Goal: Task Accomplishment & Management: Manage account settings

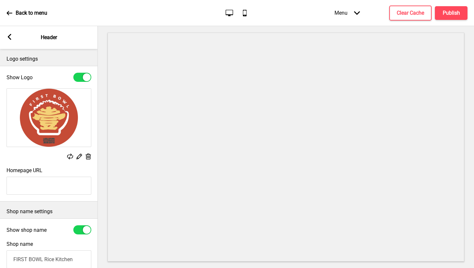
select select "Abril Fatface"
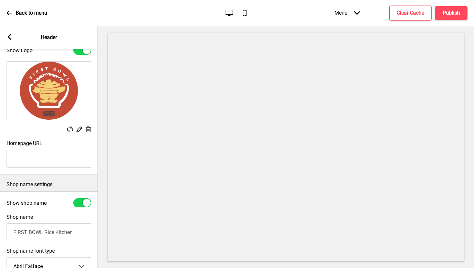
click at [66, 98] on img at bounding box center [49, 91] width 84 height 58
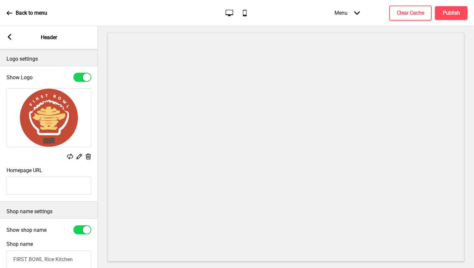
scroll to position [0, 0]
click at [70, 154] on rect at bounding box center [70, 157] width 6 height 6
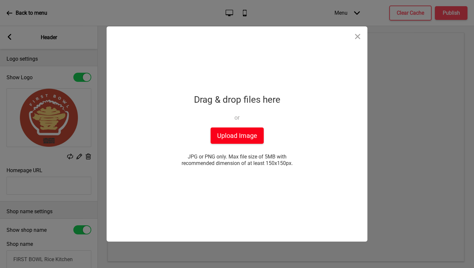
click at [223, 132] on button "Upload Image" at bounding box center [237, 136] width 53 height 16
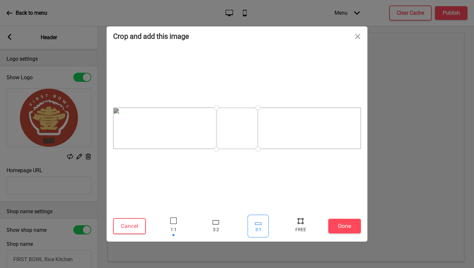
click at [257, 225] on div at bounding box center [258, 223] width 7 height 3
click at [217, 221] on div at bounding box center [216, 222] width 7 height 4
click at [261, 224] on div at bounding box center [258, 223] width 7 height 3
click at [301, 223] on div at bounding box center [301, 221] width 10 height 10
drag, startPoint x: 217, startPoint y: 110, endPoint x: 113, endPoint y: 104, distance: 104.8
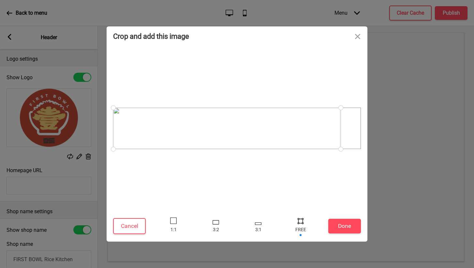
click at [113, 104] on div at bounding box center [113, 107] width 11 height 11
drag, startPoint x: 341, startPoint y: 109, endPoint x: 361, endPoint y: 108, distance: 20.2
click at [361, 108] on div at bounding box center [360, 108] width 11 height 11
click at [340, 224] on button "Done" at bounding box center [344, 226] width 33 height 15
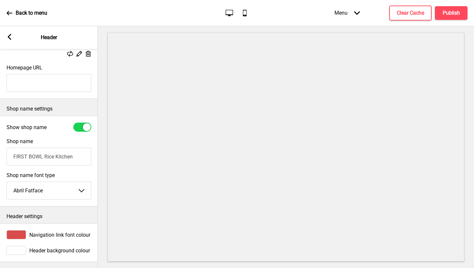
drag, startPoint x: 73, startPoint y: 156, endPoint x: 9, endPoint y: 154, distance: 63.7
click at [9, 154] on input "FIRST BOWL Rice Kitchen" at bounding box center [49, 157] width 85 height 18
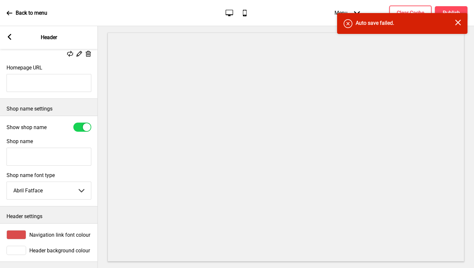
click at [48, 132] on div "Show shop name" at bounding box center [49, 127] width 98 height 16
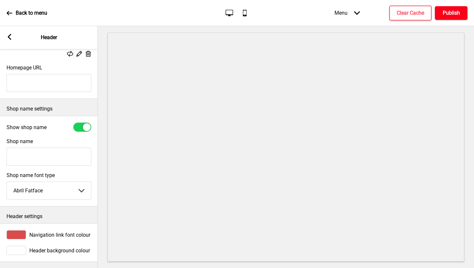
click at [455, 13] on h4 "Publish" at bounding box center [451, 12] width 17 height 7
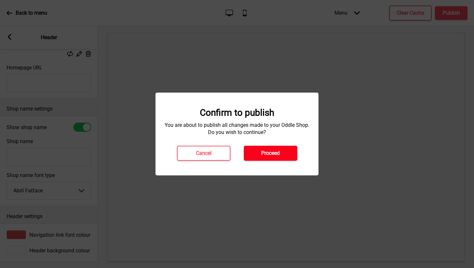
click at [288, 157] on button "Proceed" at bounding box center [270, 153] width 53 height 15
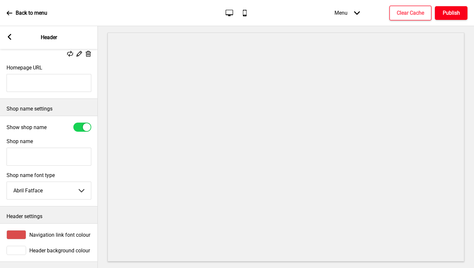
click at [457, 11] on h4 "Publish" at bounding box center [451, 12] width 17 height 7
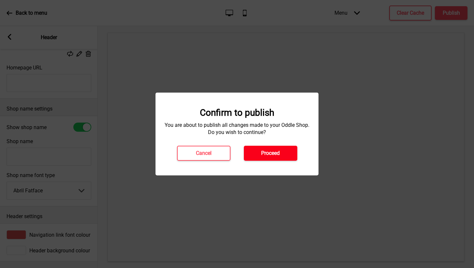
click at [279, 151] on h4 "Proceed" at bounding box center [270, 153] width 19 height 7
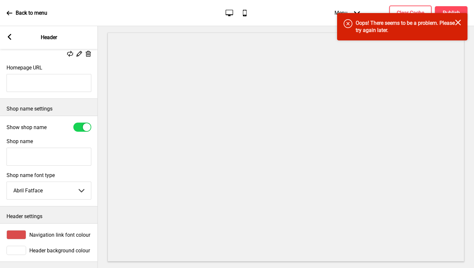
click at [454, 22] on h4 "Oops! There seems to be a problem. Please try again later." at bounding box center [405, 27] width 99 height 14
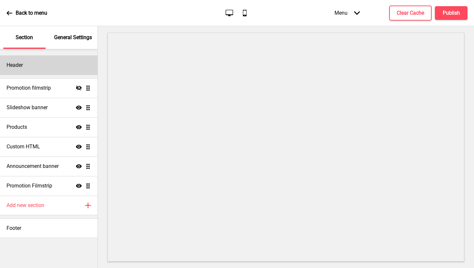
click at [63, 72] on div "Header" at bounding box center [49, 65] width 98 height 20
select select "Abril Fatface"
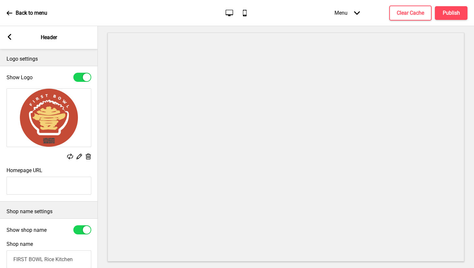
click at [70, 153] on div "Replace Edit Delete" at bounding box center [49, 124] width 98 height 79
click at [70, 156] on rect at bounding box center [70, 157] width 6 height 6
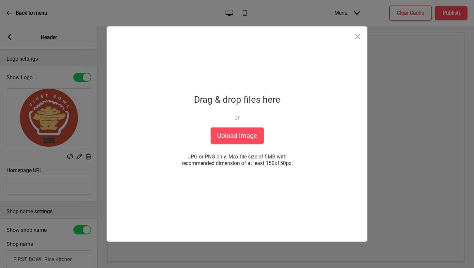
click at [237, 145] on div "Drop a file here Drag & drop files here or Upload files from your computer Uplo…" at bounding box center [237, 133] width 163 height 215
click at [237, 138] on button "Upload Image" at bounding box center [237, 136] width 53 height 16
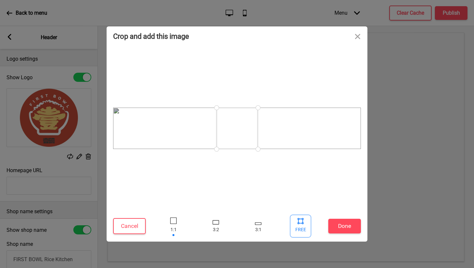
click at [300, 221] on div at bounding box center [301, 221] width 10 height 10
click at [215, 137] on div at bounding box center [237, 128] width 249 height 43
drag, startPoint x: 217, startPoint y: 136, endPoint x: 114, endPoint y: 134, distance: 103.4
click at [114, 134] on div at bounding box center [133, 128] width 41 height 41
drag, startPoint x: 154, startPoint y: 149, endPoint x: 362, endPoint y: 151, distance: 207.8
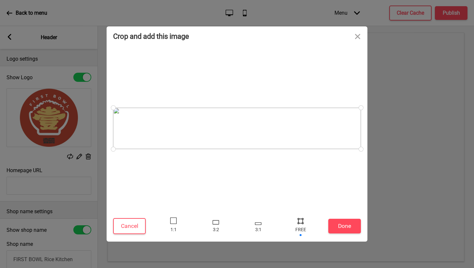
click at [362, 151] on div at bounding box center [361, 149] width 11 height 11
click at [354, 231] on button "Done" at bounding box center [344, 226] width 33 height 15
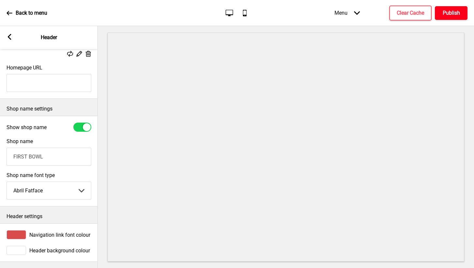
type input "FIRST BOWL"
click at [446, 11] on h4 "Publish" at bounding box center [451, 12] width 17 height 7
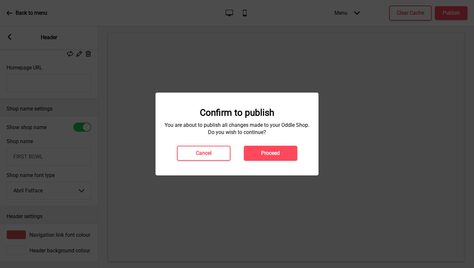
click at [284, 164] on div "Confirm to publish You are about to publish all changes made to your Oddle Shop…" at bounding box center [237, 134] width 163 height 83
click at [283, 149] on button "Proceed" at bounding box center [270, 153] width 53 height 15
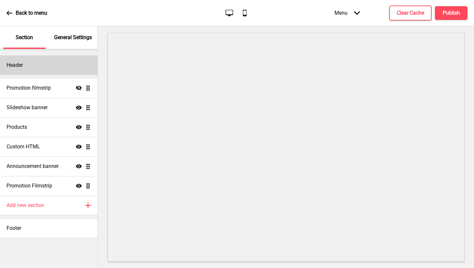
click at [68, 69] on div "Header" at bounding box center [49, 65] width 98 height 20
select select "Abril Fatface"
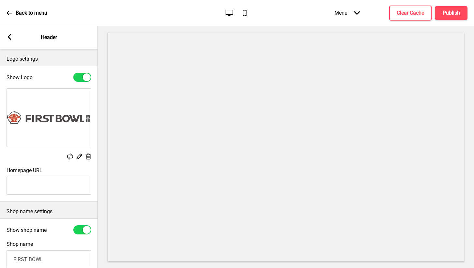
click at [68, 69] on div "Show Logo" at bounding box center [49, 77] width 98 height 16
click at [10, 35] on icon at bounding box center [10, 37] width 4 height 6
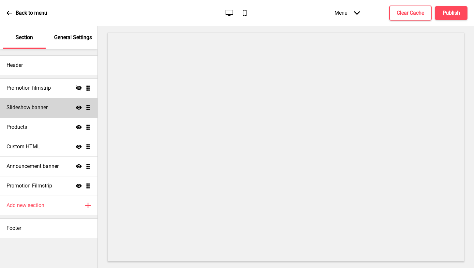
click at [50, 110] on div "Slideshow banner Show Drag" at bounding box center [49, 108] width 98 height 20
select select "10000"
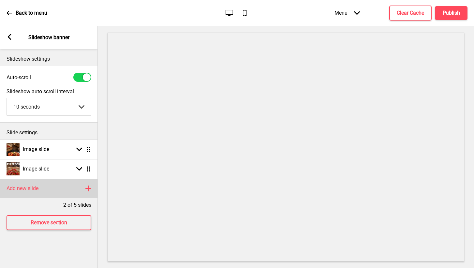
click at [89, 189] on rect at bounding box center [88, 189] width 8 height 8
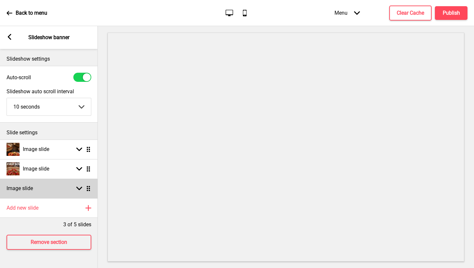
click at [41, 189] on div "Image slide Arrow down Drag" at bounding box center [49, 189] width 98 height 20
select select "right"
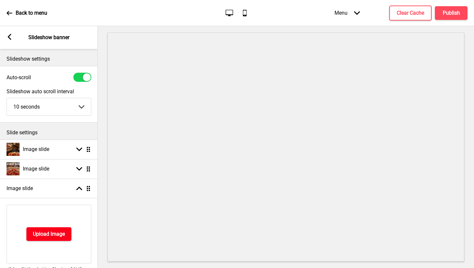
click at [56, 236] on h4 "Upload Image" at bounding box center [49, 234] width 32 height 7
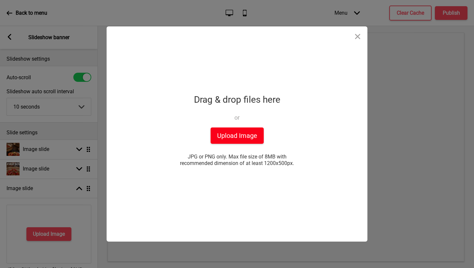
click at [234, 133] on button "Upload Image" at bounding box center [237, 136] width 53 height 16
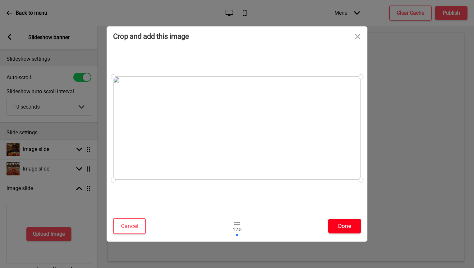
click at [341, 223] on button "Done" at bounding box center [344, 226] width 33 height 15
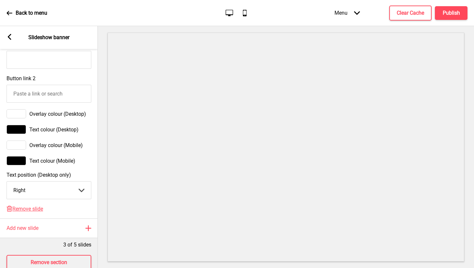
scroll to position [404, 0]
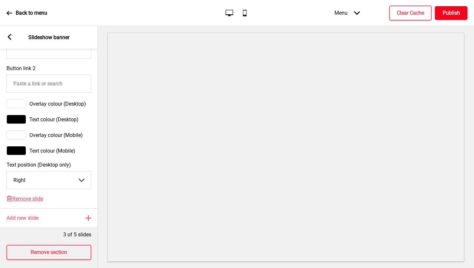
click at [454, 16] on h4 "Publish" at bounding box center [451, 12] width 17 height 7
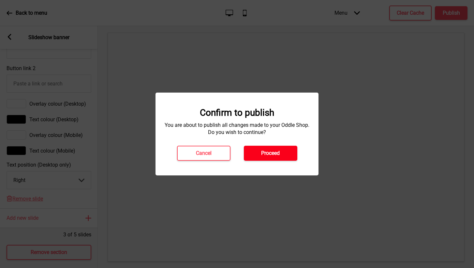
click at [264, 155] on h4 "Proceed" at bounding box center [270, 153] width 19 height 7
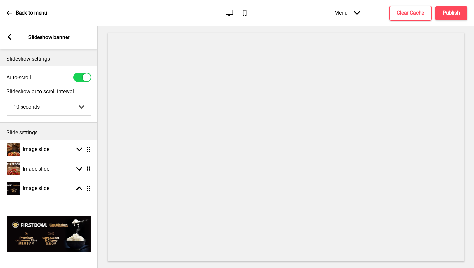
scroll to position [0, 0]
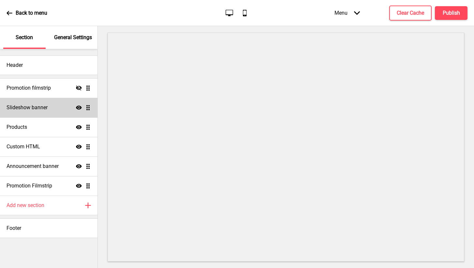
click at [53, 110] on div "Slideshow banner Show Drag" at bounding box center [49, 108] width 98 height 20
select select "10000"
